Goal: Check status: Check status

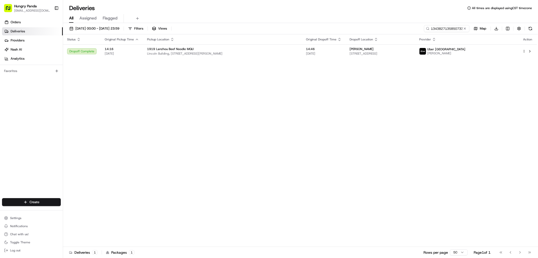
click at [444, 24] on div "[DATE] 00:00 - [DATE] 23:59 Filters Views 134382713585073320800 Map Download St…" at bounding box center [300, 141] width 475 height 236
click at [443, 28] on input "134382713585073320800" at bounding box center [439, 28] width 61 height 7
paste input "674482689595776373658"
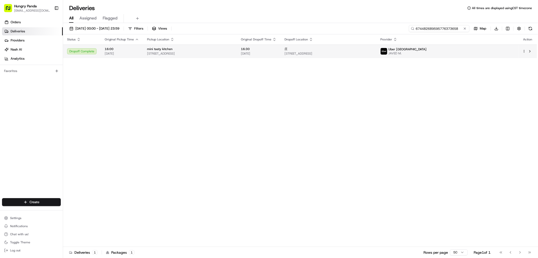
type input "674482689595776373658"
click at [372, 54] on span "[STREET_ADDRESS]" at bounding box center [329, 53] width 88 height 4
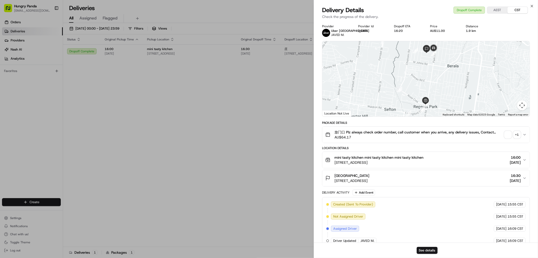
click at [518, 134] on div "+ 1" at bounding box center [517, 134] width 7 height 7
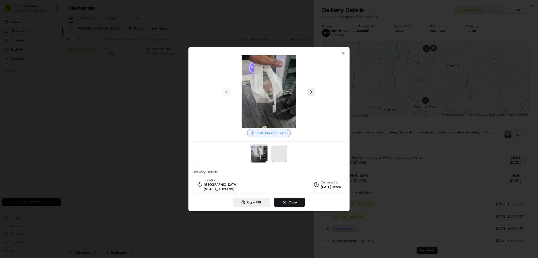
drag, startPoint x: 287, startPoint y: 152, endPoint x: 281, endPoint y: 153, distance: 6.6
click at [286, 152] on div at bounding box center [269, 153] width 153 height 25
click at [377, 69] on div at bounding box center [269, 129] width 538 height 258
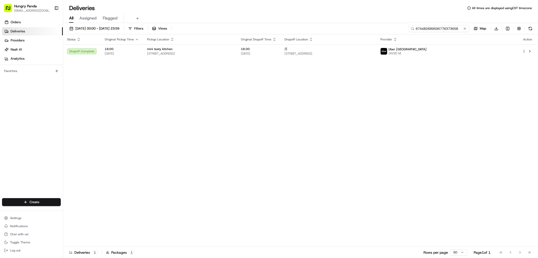
click at [448, 28] on input "674482689595776373658" at bounding box center [439, 28] width 61 height 7
paste input "8841840235251738221898"
click at [448, 28] on input "6744826888418402352517382218986373658" at bounding box center [439, 28] width 61 height 7
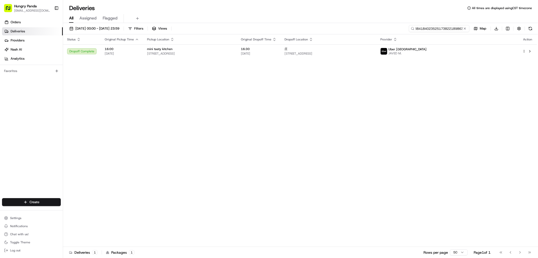
click at [448, 28] on input "6744826888418402352517382218986373658" at bounding box center [439, 28] width 61 height 7
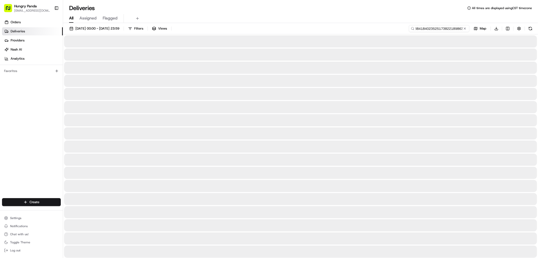
click at [448, 28] on input "6744826888418402352517382218986373658" at bounding box center [439, 28] width 61 height 7
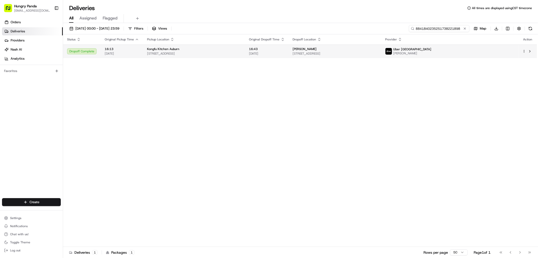
type input "8841840235251738221898"
click at [377, 52] on span "[STREET_ADDRESS]" at bounding box center [335, 53] width 85 height 4
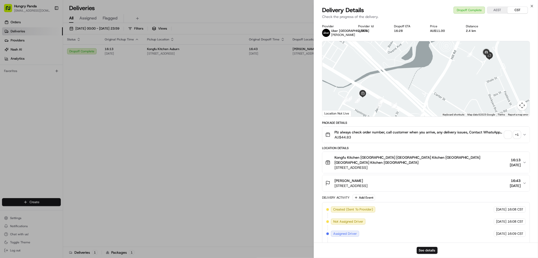
click at [515, 134] on div "+ 1" at bounding box center [517, 134] width 7 height 7
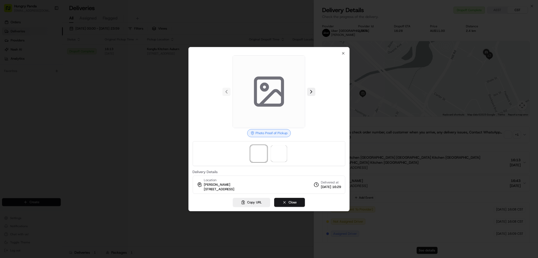
click at [288, 152] on div at bounding box center [269, 153] width 153 height 25
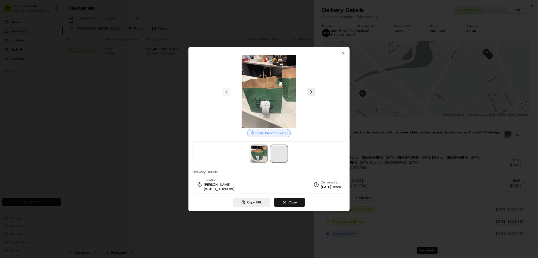
drag, startPoint x: 285, startPoint y: 153, endPoint x: 282, endPoint y: 153, distance: 3.3
click at [285, 153] on span at bounding box center [279, 153] width 16 height 16
